Goal: Information Seeking & Learning: Learn about a topic

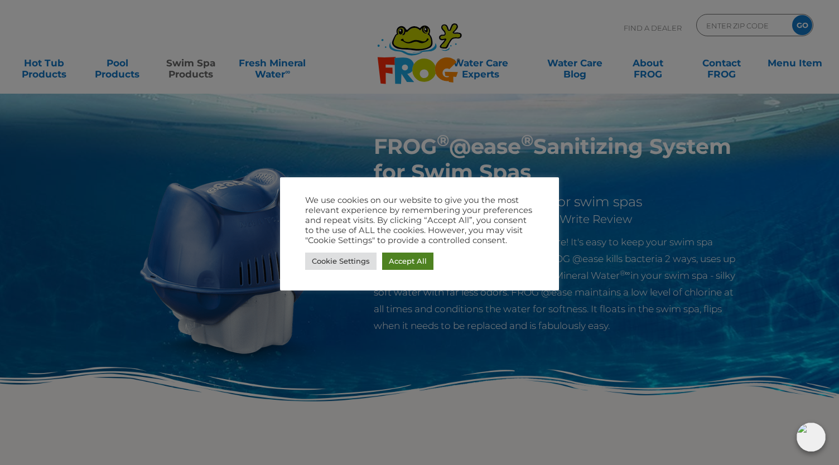
click at [409, 264] on link "Accept All" at bounding box center [407, 261] width 51 height 17
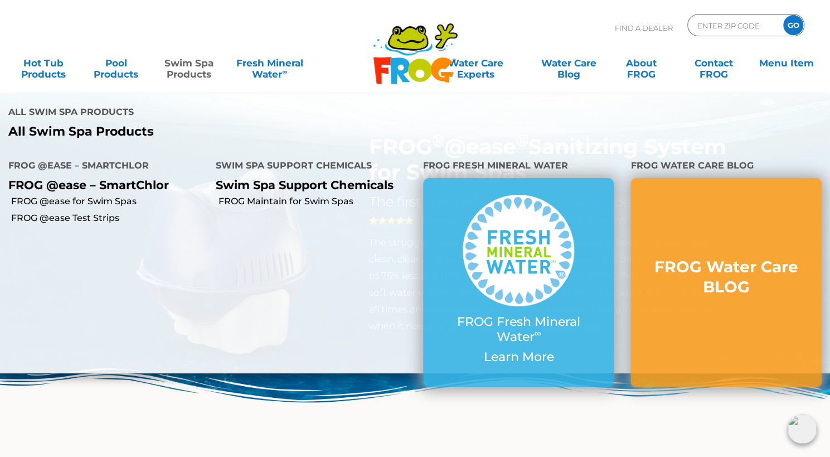
click at [192, 71] on link "Swim Spa Products" at bounding box center [189, 63] width 65 height 22
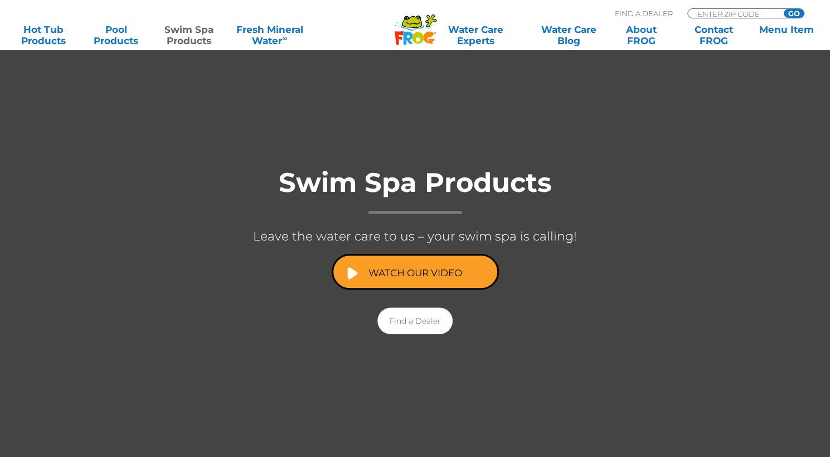
scroll to position [125, 0]
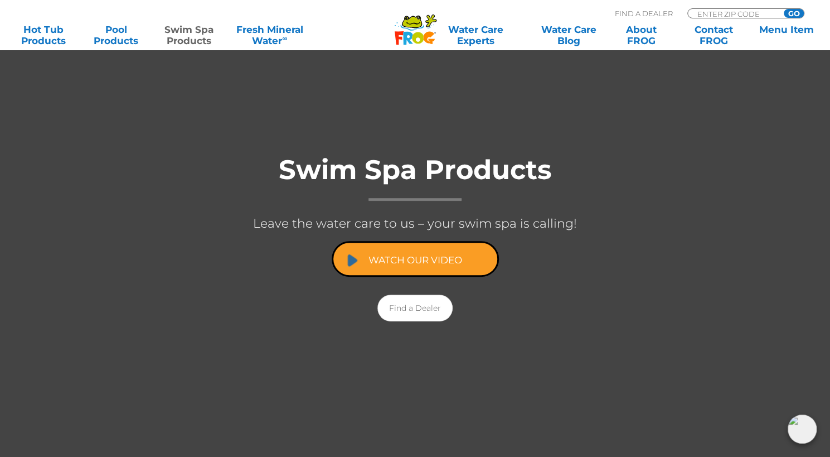
click at [398, 255] on link "Watch Our Video" at bounding box center [415, 259] width 167 height 36
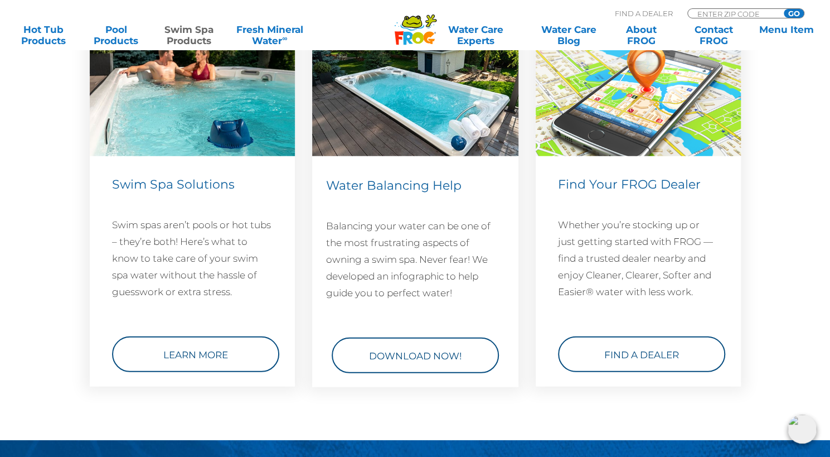
scroll to position [1564, 0]
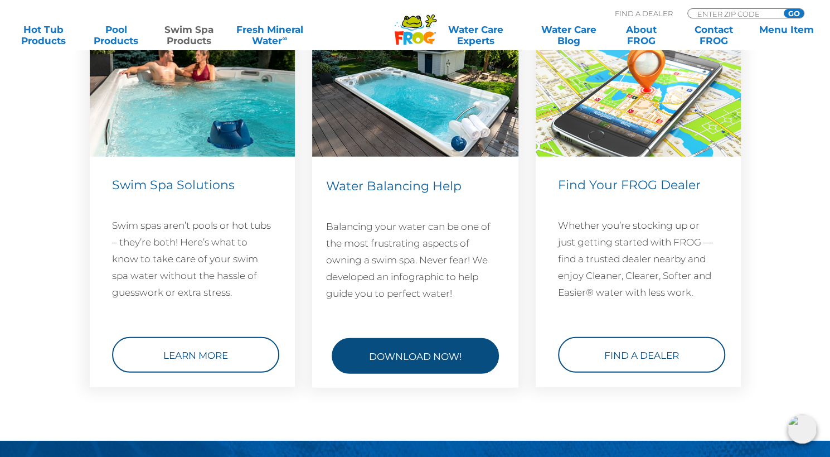
click at [400, 349] on link "Download Now!" at bounding box center [415, 356] width 167 height 36
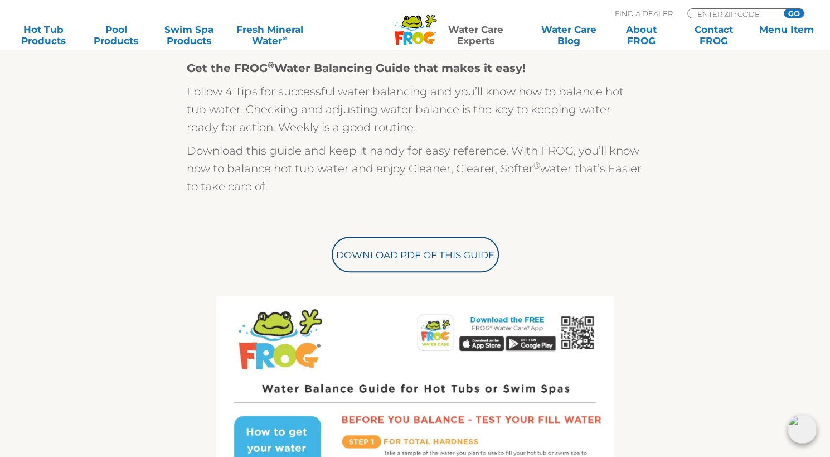
scroll to position [301, 0]
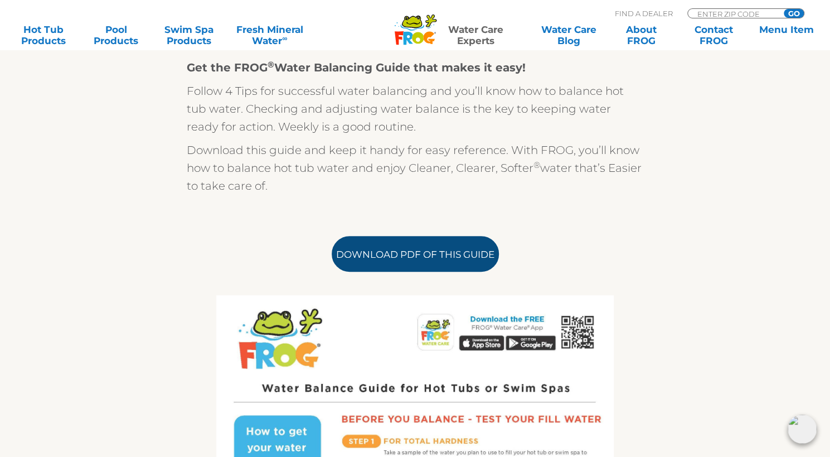
click at [418, 258] on link "Download PDF of this Guide" at bounding box center [415, 254] width 167 height 36
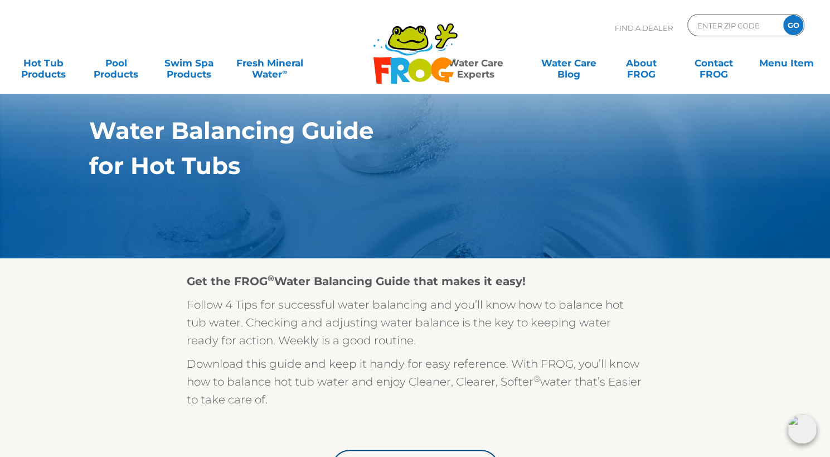
scroll to position [87, 0]
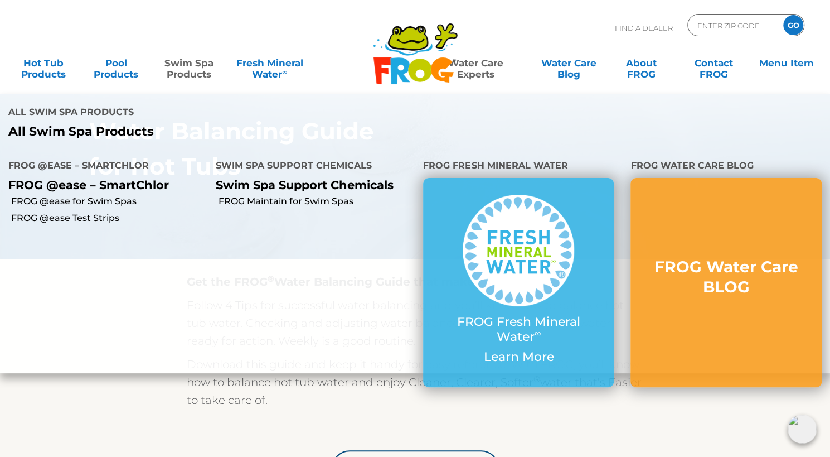
click at [182, 69] on link "Swim Spa Products" at bounding box center [189, 63] width 65 height 22
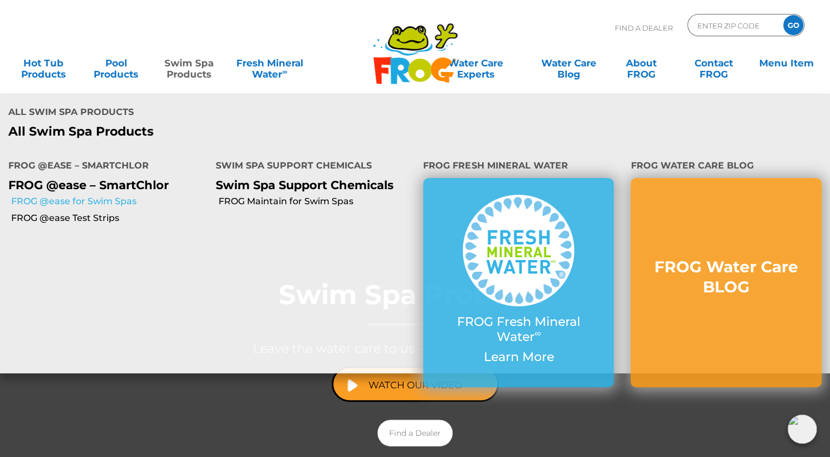
click at [124, 200] on link "FROG @ease for Swim Spas" at bounding box center [109, 201] width 196 height 12
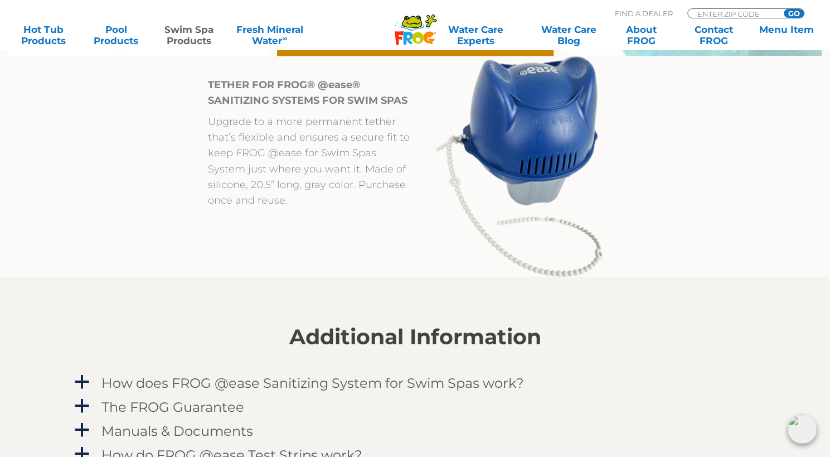
scroll to position [1353, 0]
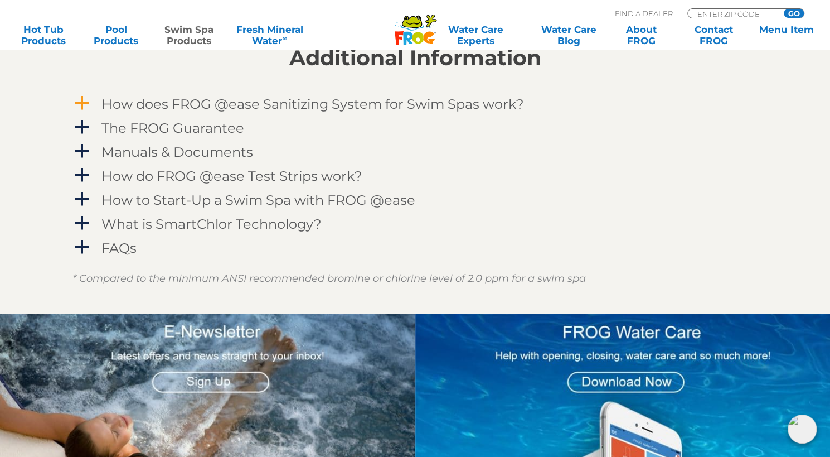
click at [186, 101] on h4 "How does FROG @ease Sanitizing System for Swim Spas work?" at bounding box center [312, 103] width 423 height 15
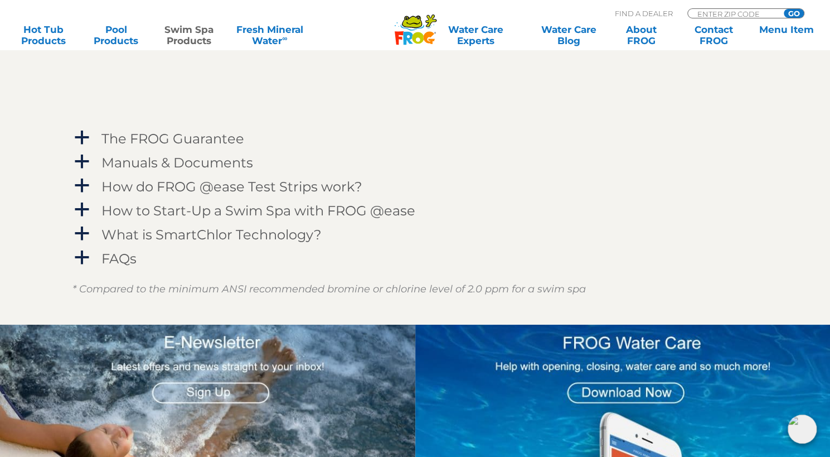
scroll to position [1693, 0]
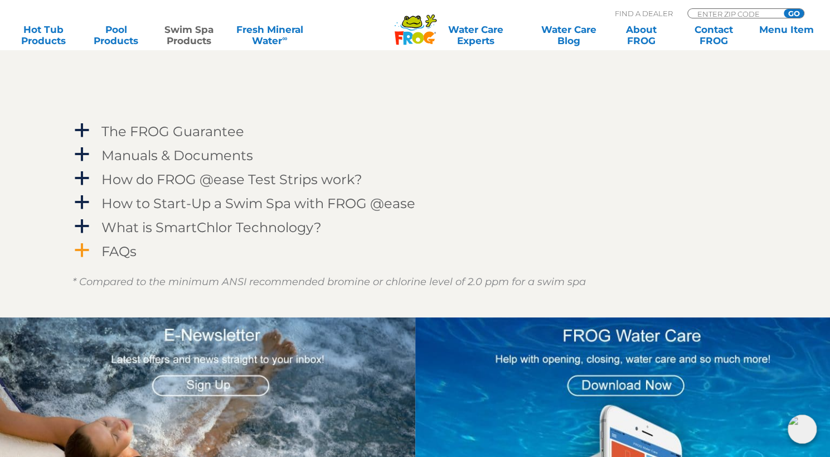
click at [129, 254] on h4 "FAQs" at bounding box center [118, 251] width 35 height 15
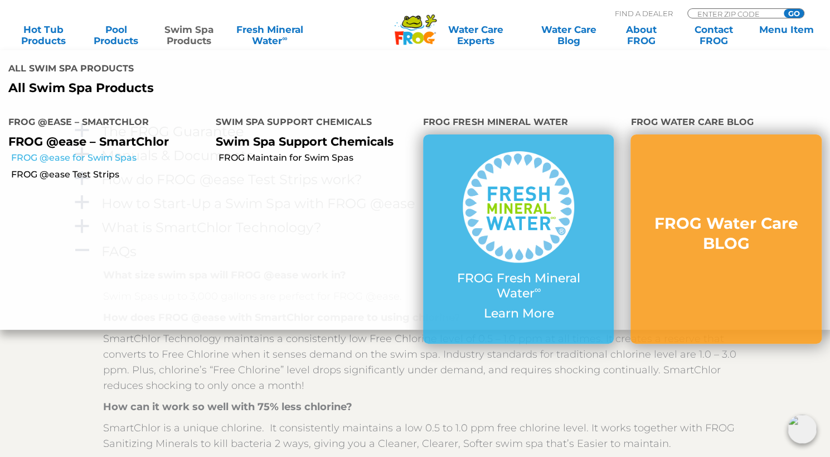
click at [121, 158] on link "FROG @ease for Swim Spas" at bounding box center [109, 158] width 196 height 12
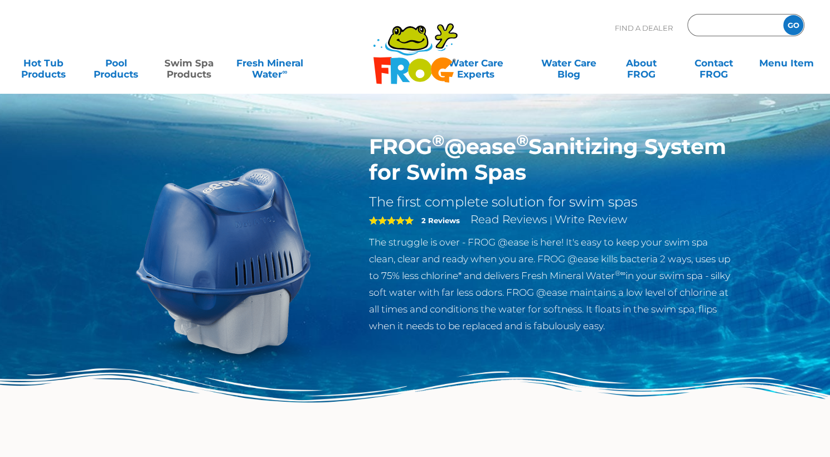
click at [716, 22] on input "Zip Code Form" at bounding box center [733, 25] width 75 height 16
type input "37052"
click at [783, 15] on input "GO" at bounding box center [793, 25] width 20 height 20
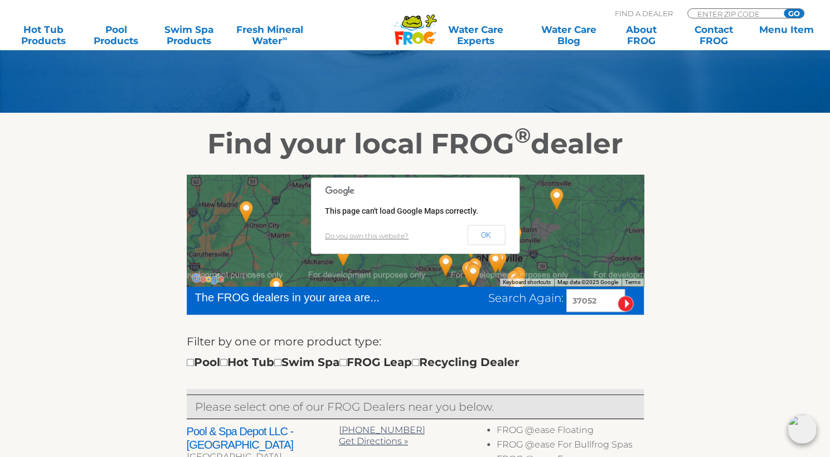
scroll to position [113, 0]
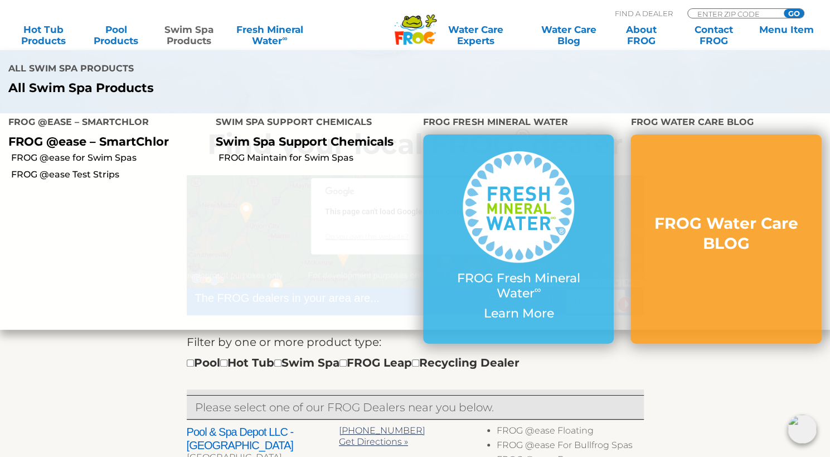
click at [197, 40] on link "Swim Spa Products" at bounding box center [189, 35] width 65 height 22
